Goal: Information Seeking & Learning: Learn about a topic

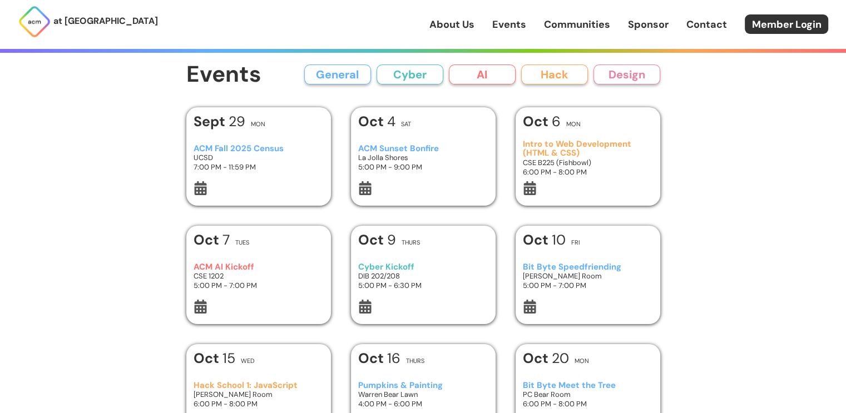
click at [437, 143] on div "ACM Sunset Bonfire La Jolla Shores 5:00 PM - 9:00 PM" at bounding box center [423, 158] width 130 height 47
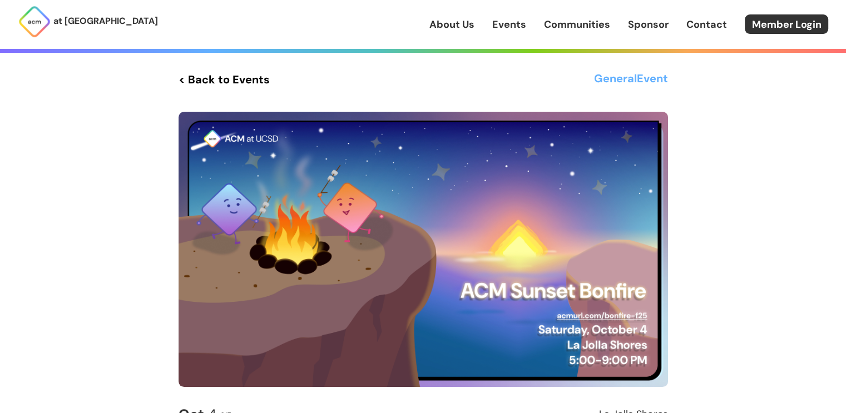
click at [509, 16] on div "About Us Events Communities Sponsor Contact Member Login" at bounding box center [637, 23] width 417 height 19
click at [512, 27] on link "Events" at bounding box center [509, 24] width 34 height 14
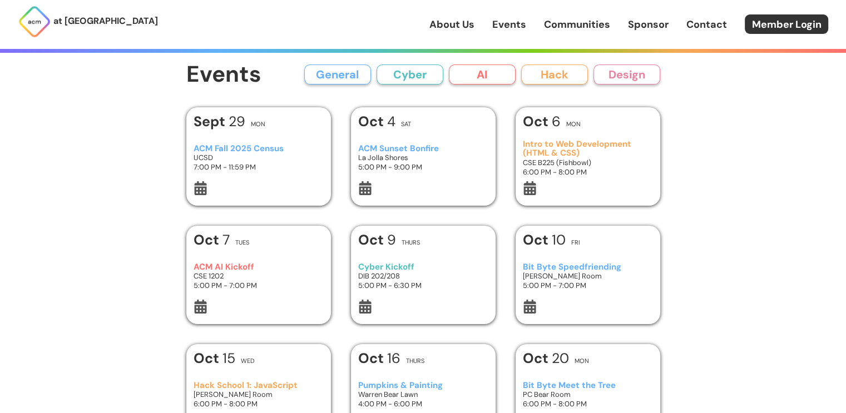
click at [475, 81] on button "AI" at bounding box center [482, 75] width 67 height 20
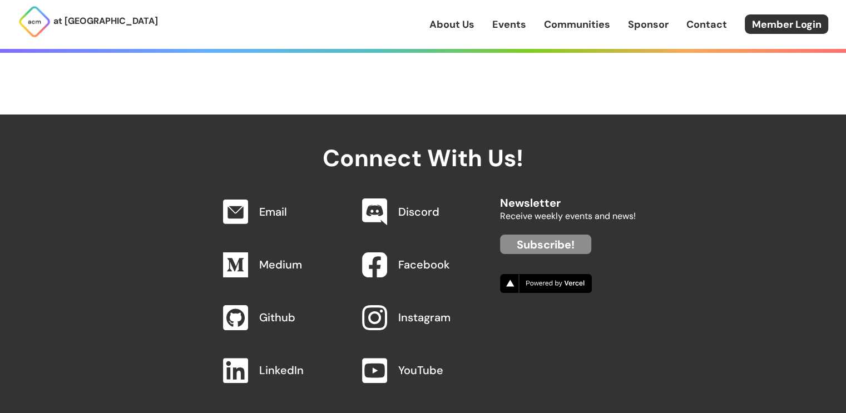
scroll to position [215, 0]
